Goal: Task Accomplishment & Management: Manage account settings

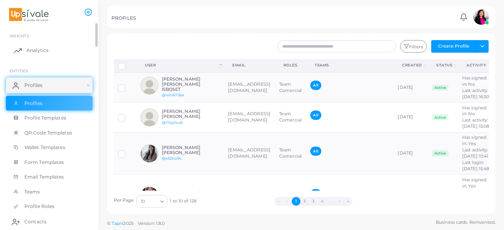
click at [23, 51] on link "Analytics" at bounding box center [49, 51] width 87 height 16
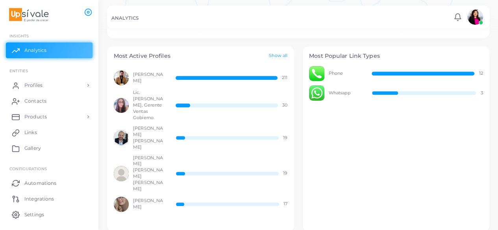
scroll to position [225, 0]
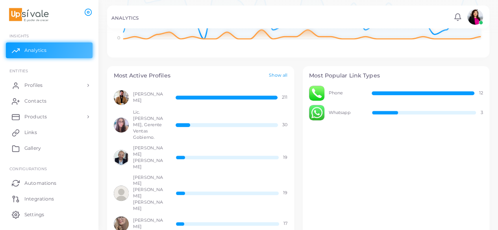
click at [279, 76] on link "Show all" at bounding box center [278, 75] width 19 height 7
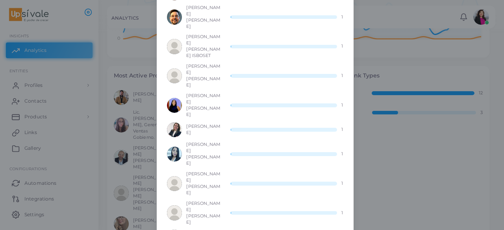
scroll to position [0, 0]
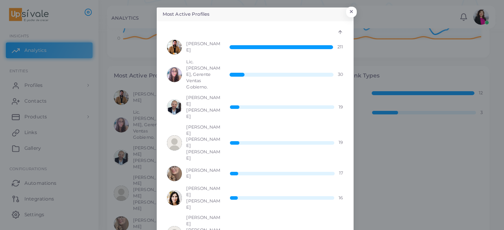
click at [309, 45] on div at bounding box center [282, 47] width 104 height 4
click at [336, 50] on div "[PERSON_NAME] 211" at bounding box center [255, 47] width 176 height 15
click at [349, 9] on button "×" at bounding box center [350, 14] width 11 height 10
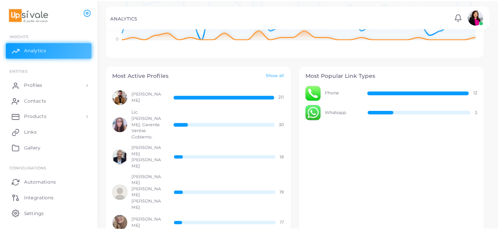
scroll to position [6, 6]
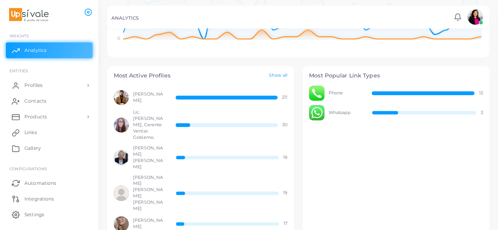
click at [273, 76] on link "Show all" at bounding box center [278, 75] width 19 height 7
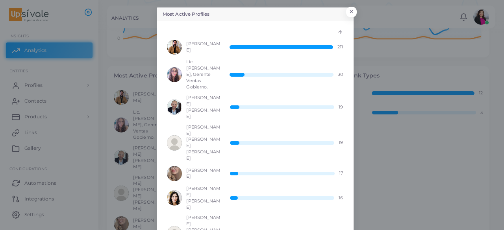
scroll to position [0, 0]
click at [349, 11] on button "×" at bounding box center [350, 14] width 11 height 10
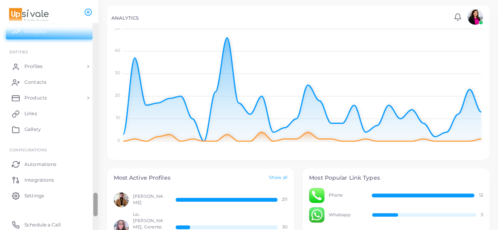
scroll to position [20, 0]
drag, startPoint x: 95, startPoint y: 33, endPoint x: 92, endPoint y: 233, distance: 199.7
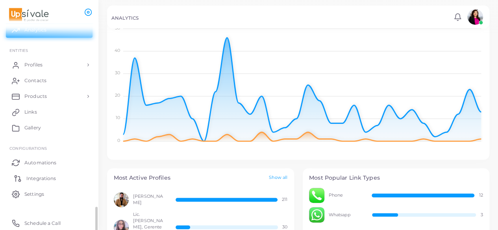
click at [49, 174] on link "Integrations" at bounding box center [49, 179] width 87 height 16
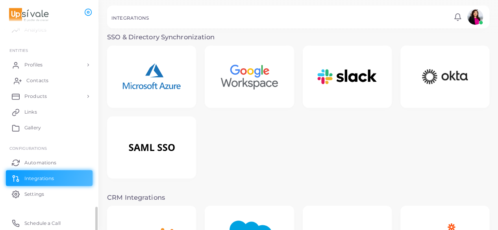
click at [50, 78] on link "Contacts" at bounding box center [49, 81] width 87 height 16
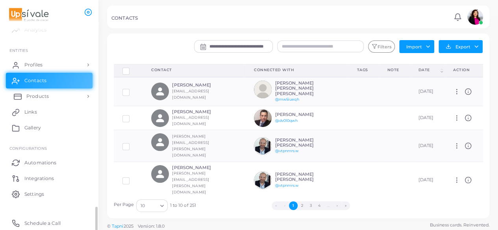
click at [47, 96] on span "Products" at bounding box center [37, 96] width 22 height 7
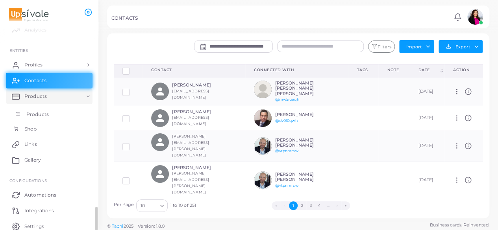
click at [42, 111] on span "Products" at bounding box center [37, 114] width 22 height 7
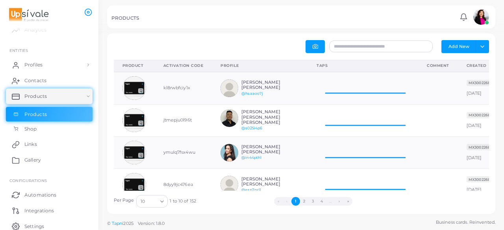
scroll to position [26, 104]
click at [319, 50] on button "button" at bounding box center [315, 46] width 19 height 13
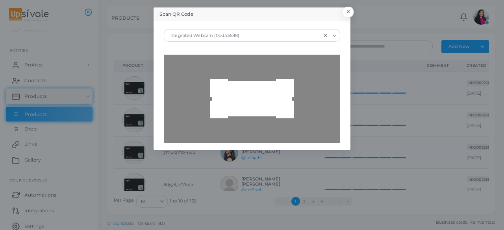
type input "**********"
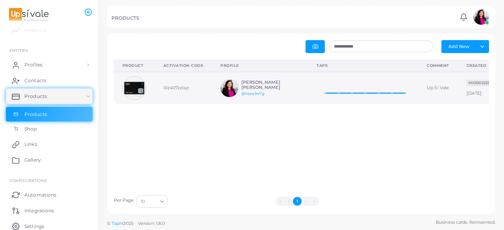
click at [310, 89] on td "[DATE] Taps: 0 [DATE]" at bounding box center [363, 88] width 110 height 32
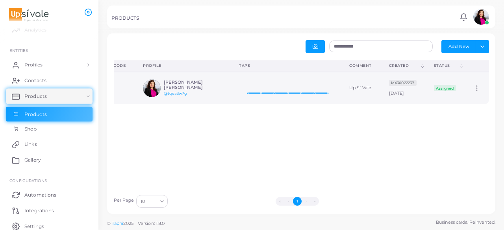
click at [473, 87] on icon at bounding box center [476, 88] width 7 height 7
click at [474, 94] on span "Edit" at bounding box center [472, 96] width 8 height 6
type input "**********"
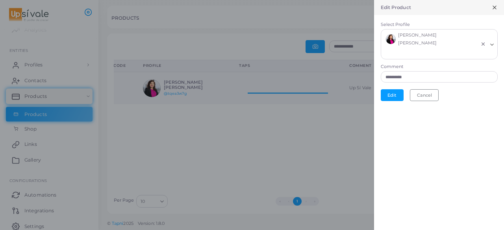
scroll to position [6, 6]
click at [495, 7] on line at bounding box center [494, 7] width 3 height 3
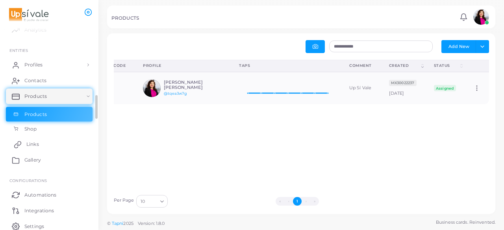
click at [42, 141] on link "Links" at bounding box center [49, 145] width 87 height 16
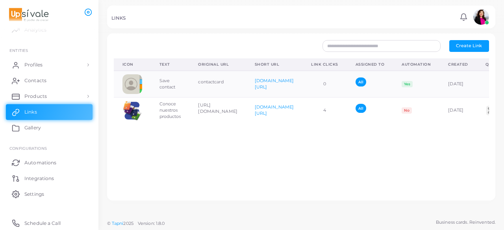
click at [326, 27] on div "LINKS Notifications 0 New Mark All As Read [PERSON_NAME] [PERSON_NAME] ([EMAIL_…" at bounding box center [301, 17] width 388 height 23
drag, startPoint x: 95, startPoint y: 107, endPoint x: 99, endPoint y: 179, distance: 71.8
click at [99, 179] on div "LINKS Notifications 0 New Mark All As Read [PERSON_NAME] [PERSON_NAME] ([EMAIL_…" at bounding box center [252, 115] width 504 height 230
click at [38, 176] on span "Integrations" at bounding box center [41, 178] width 30 height 7
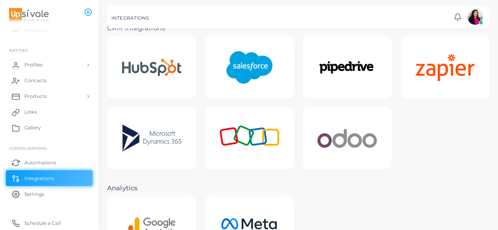
scroll to position [171, 0]
